Goal: Check status: Check status

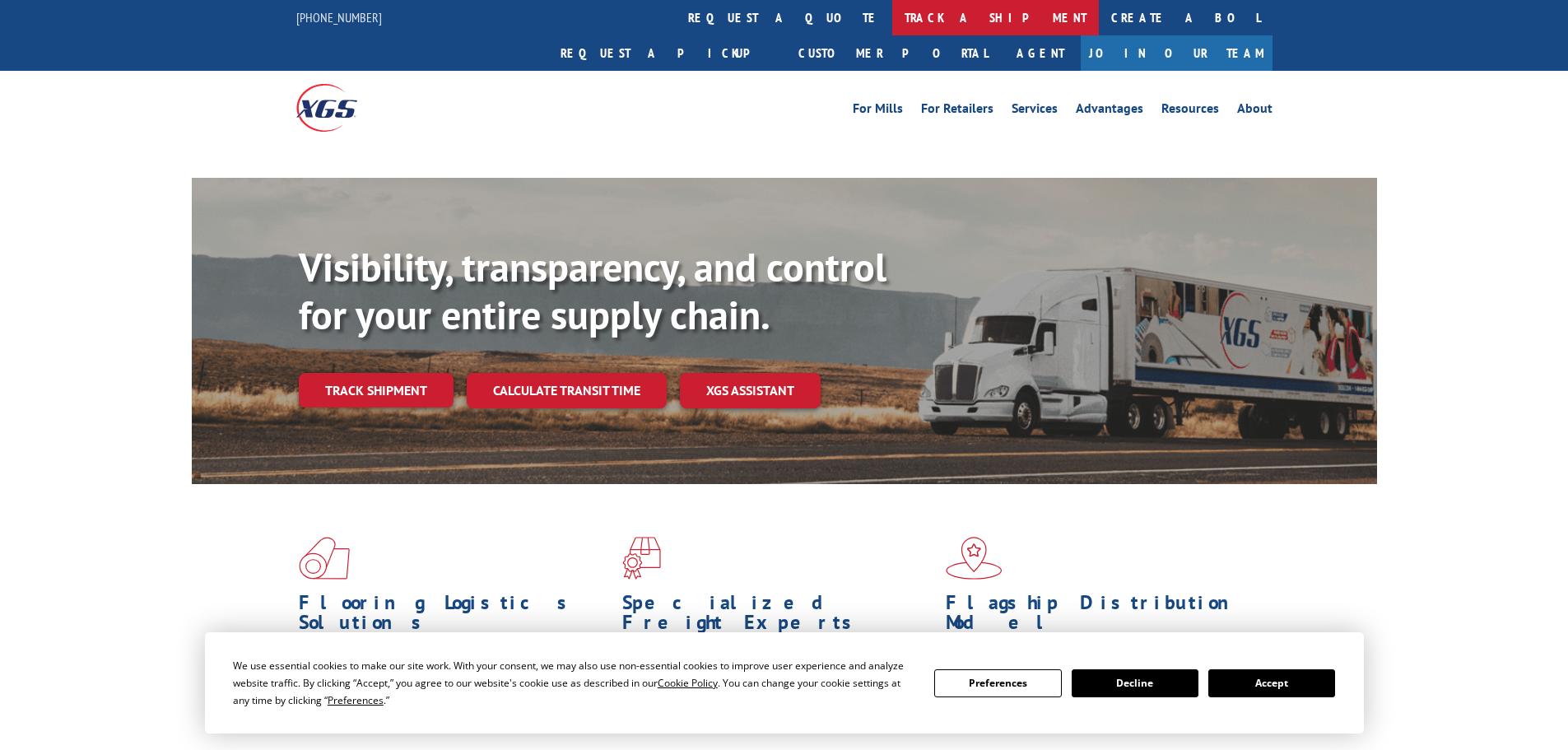
click at [893, 25] on link "track a shipment" at bounding box center [996, 18] width 207 height 36
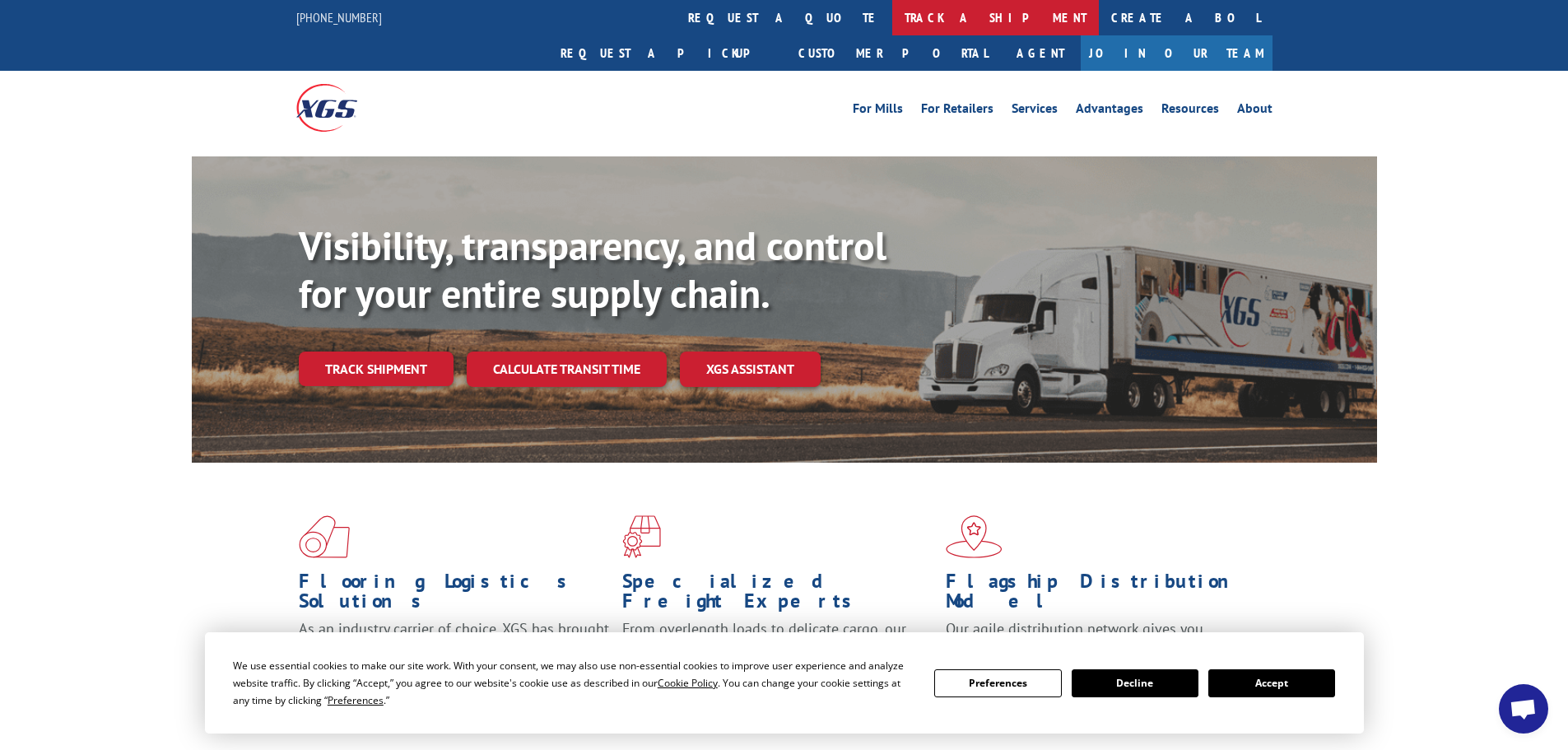
click at [893, 18] on link "track a shipment" at bounding box center [996, 18] width 207 height 36
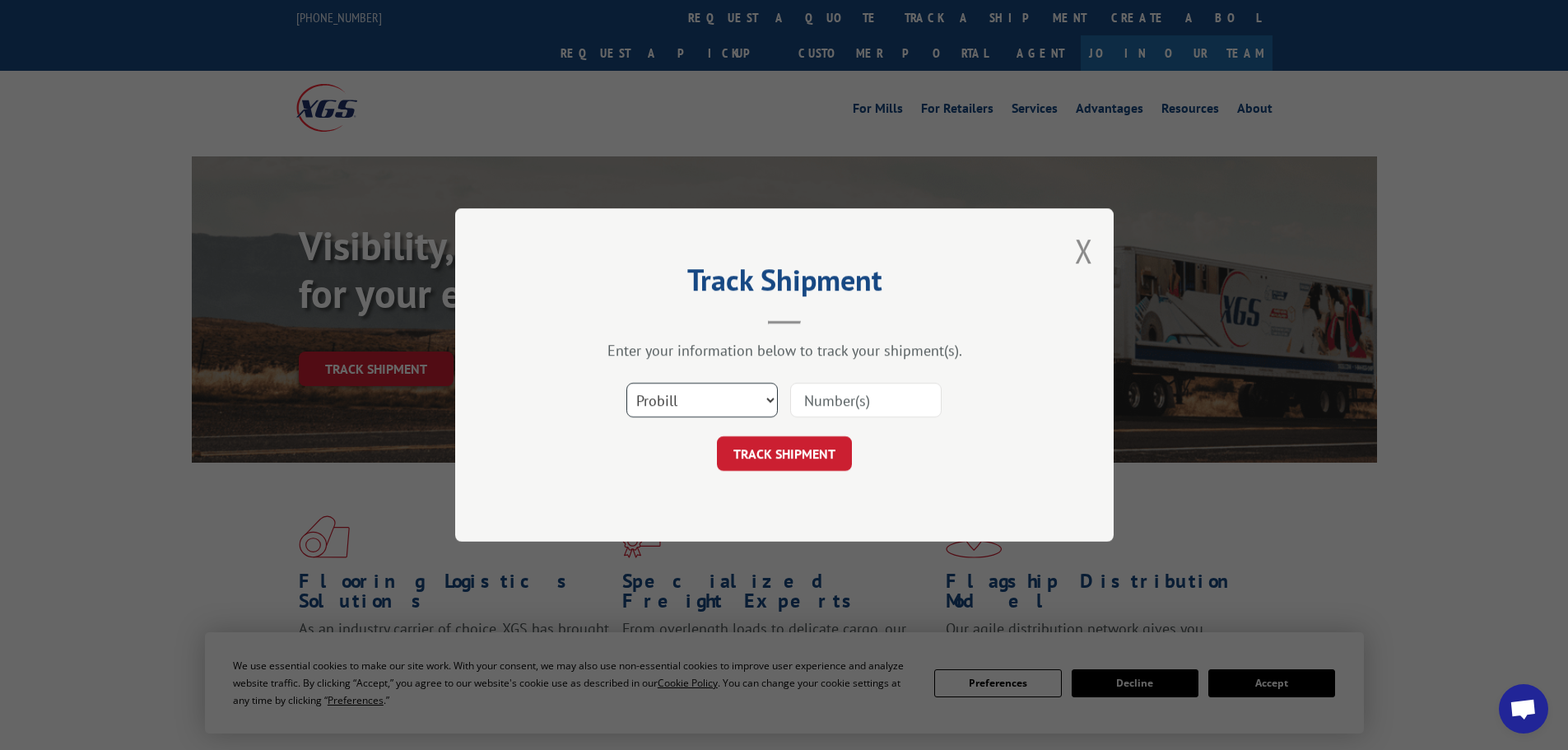
click at [669, 395] on select "Select category... Probill BOL PO" at bounding box center [703, 400] width 152 height 35
select select "bol"
click at [627, 383] on select "Select category... Probill BOL PO" at bounding box center [703, 400] width 152 height 35
click at [830, 402] on input at bounding box center [866, 400] width 152 height 35
paste input "7039063"
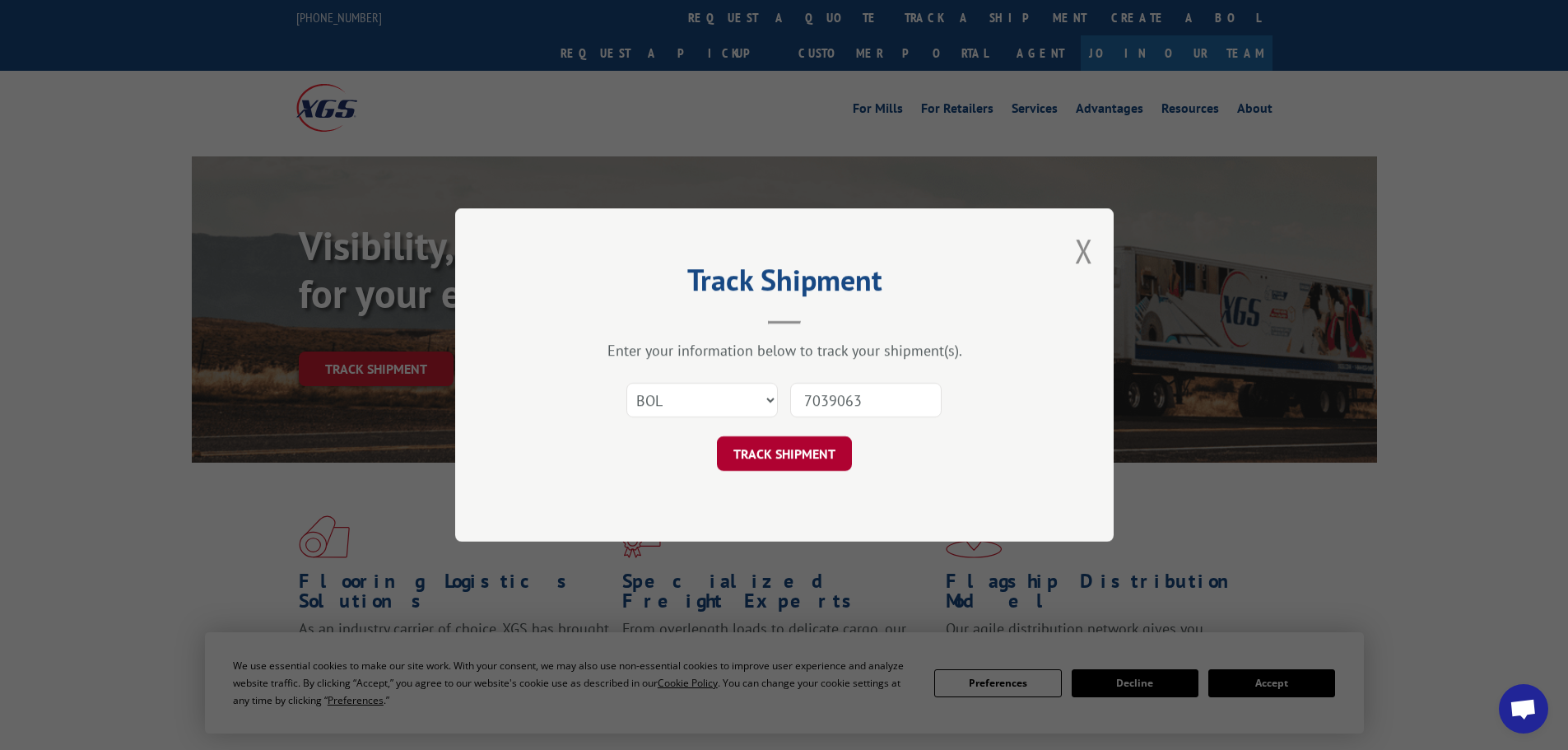
type input "7039063"
click at [803, 443] on button "TRACK SHIPMENT" at bounding box center [784, 453] width 135 height 35
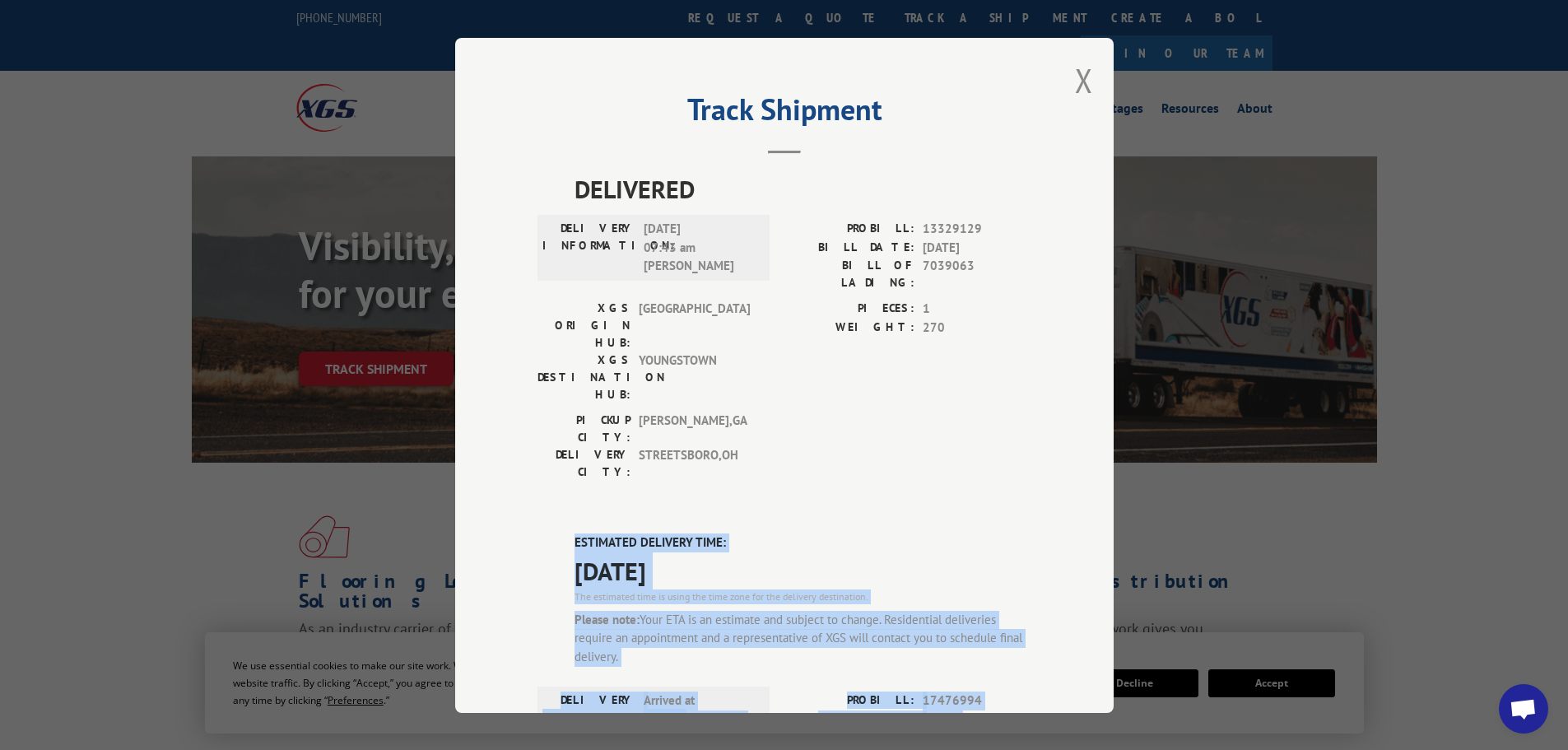
drag, startPoint x: 567, startPoint y: 441, endPoint x: 1060, endPoint y: 637, distance: 530.5
click at [1060, 637] on div "Track Shipment DELIVERED DELIVERY INFORMATION: [DATE] 07:43 am [PERSON_NAME]: 1…" at bounding box center [784, 375] width 658 height 676
copy div "ESTIMATED DELIVERY TIME: [DATE] The estimated time is using the time zone for t…"
click at [764, 552] on span "[DATE]" at bounding box center [803, 570] width 457 height 37
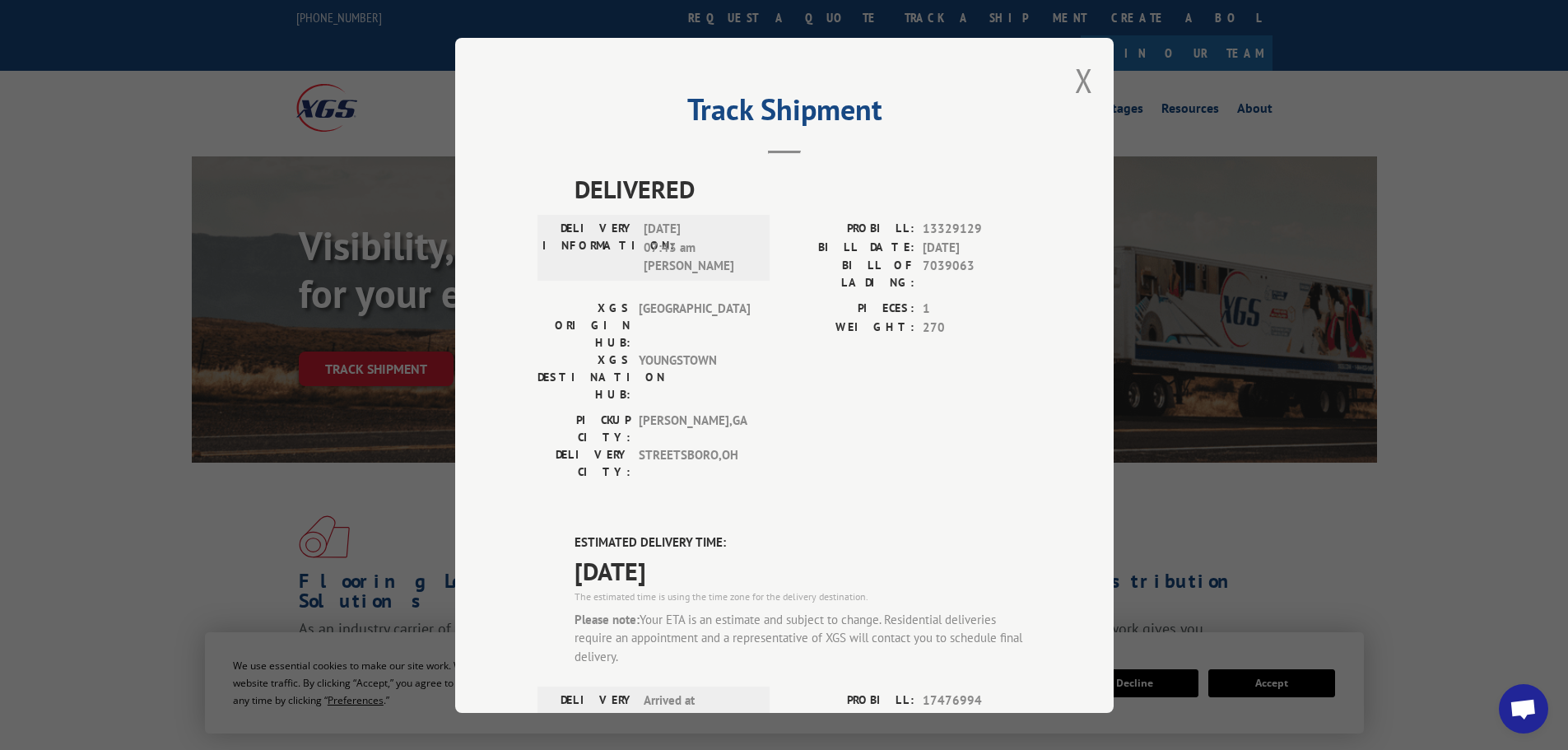
click at [798, 406] on div "DELIVERED DELIVERY INFORMATION: [DATE] 07:43 am [PERSON_NAME]: 13329129 BILL DA…" at bounding box center [784, 708] width 494 height 1076
drag, startPoint x: 887, startPoint y: 526, endPoint x: 1043, endPoint y: 562, distance: 160.1
click at [1043, 562] on div "Track Shipment DELIVERED DELIVERY INFORMATION: [DATE] 07:43 am [PERSON_NAME]: 1…" at bounding box center [784, 375] width 658 height 676
